Goal: Transaction & Acquisition: Purchase product/service

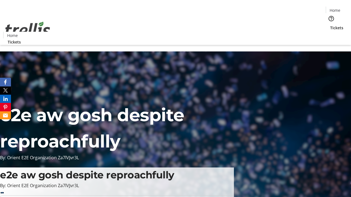
click at [330, 25] on span "Tickets" at bounding box center [336, 28] width 13 height 6
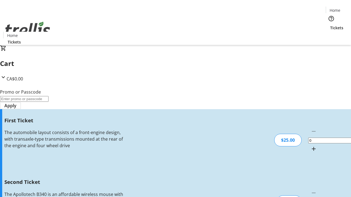
click at [310, 146] on mat-icon "Increment by one" at bounding box center [313, 149] width 7 height 7
type input "1"
type input "2"
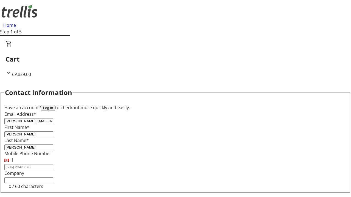
type input "[PERSON_NAME]"
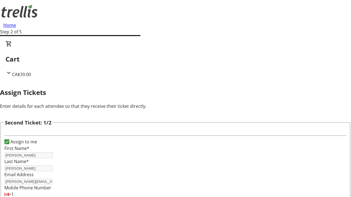
type input "[PERSON_NAME]"
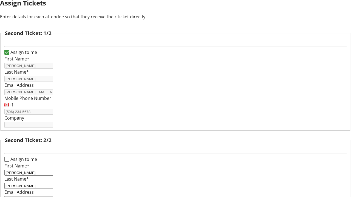
type input "[PERSON_NAME][EMAIL_ADDRESS][DOMAIN_NAME]"
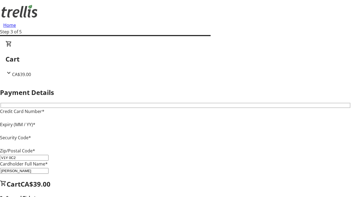
type input "V1Y 0C2"
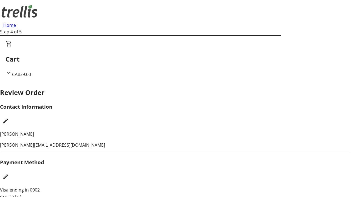
click at [9, 118] on mat-icon "Edit Contact Information" at bounding box center [5, 121] width 7 height 7
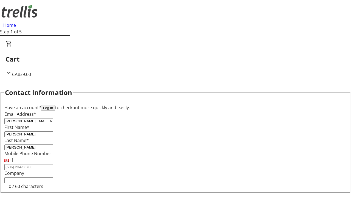
type input "[PERSON_NAME][EMAIL_ADDRESS][DOMAIN_NAME]"
type input "[PERSON_NAME]"
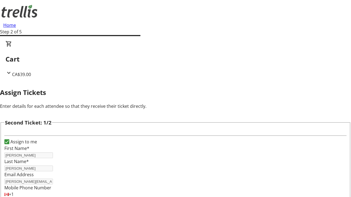
scroll to position [64, 0]
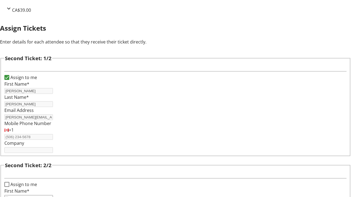
type input "Name"
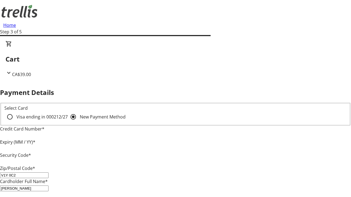
type input "V1Y 0C2"
